Goal: Navigation & Orientation: Find specific page/section

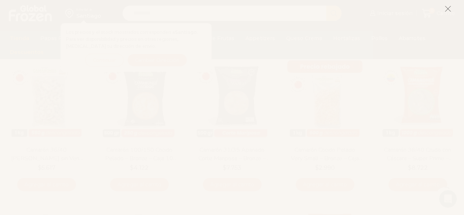
scroll to position [55, 0]
click at [447, 10] on icon at bounding box center [447, 9] width 7 height 7
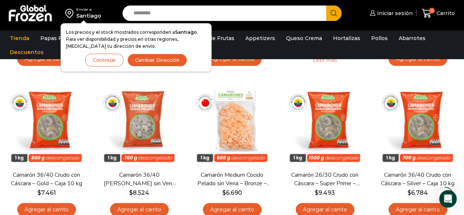
scroll to position [344, 0]
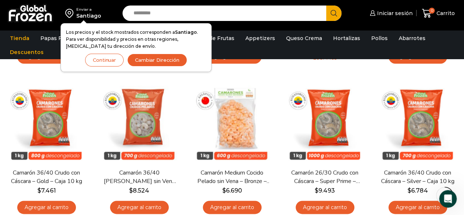
click at [106, 58] on button "Continuar" at bounding box center [104, 60] width 39 height 13
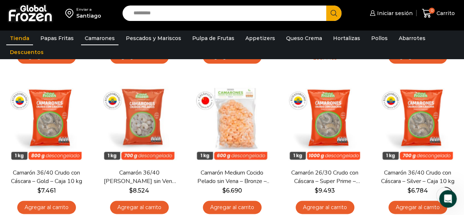
click at [23, 36] on link "Tienda" at bounding box center [19, 38] width 27 height 14
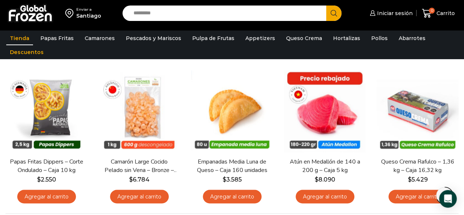
scroll to position [499, 0]
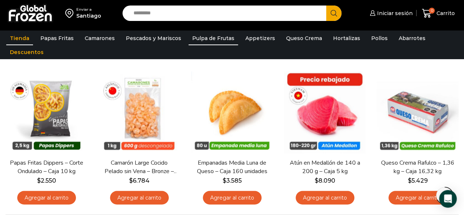
click at [215, 36] on link "Pulpa de Frutas" at bounding box center [214, 38] width 50 height 14
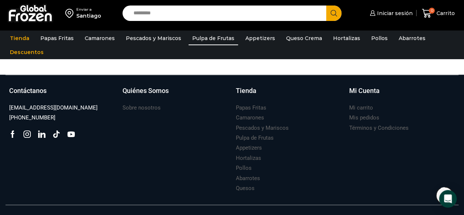
scroll to position [420, 0]
